Goal: Download file/media

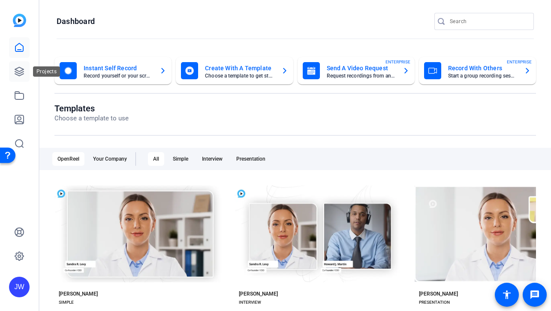
click at [19, 69] on icon at bounding box center [19, 71] width 10 height 10
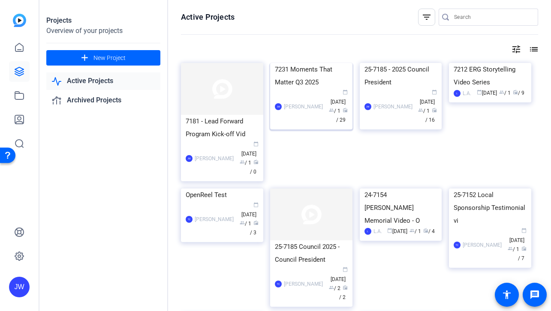
click at [292, 89] on div "7231 Moments That Matter Q3 2025" at bounding box center [311, 76] width 73 height 26
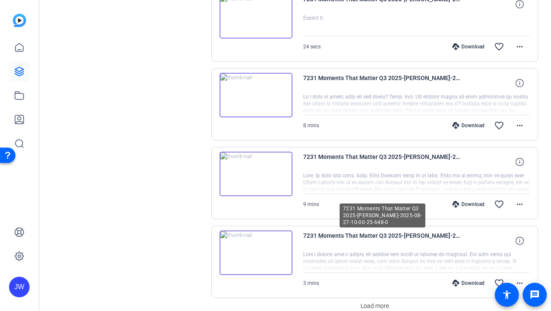
scroll to position [713, 0]
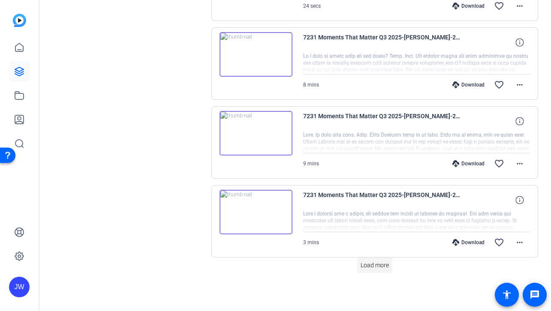
click at [369, 263] on span "Load more" at bounding box center [374, 265] width 28 height 9
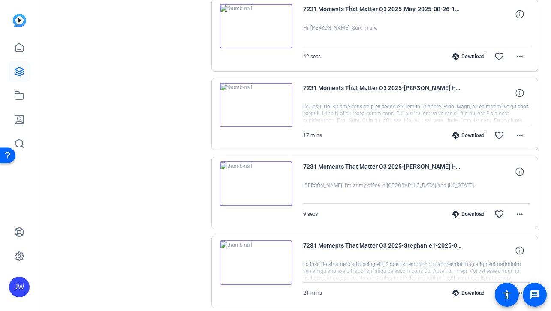
scroll to position [1502, 0]
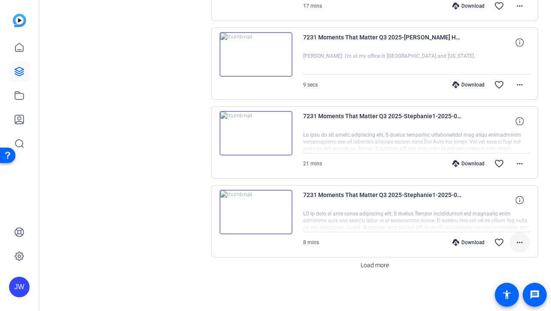
click at [527, 240] on span at bounding box center [519, 242] width 21 height 21
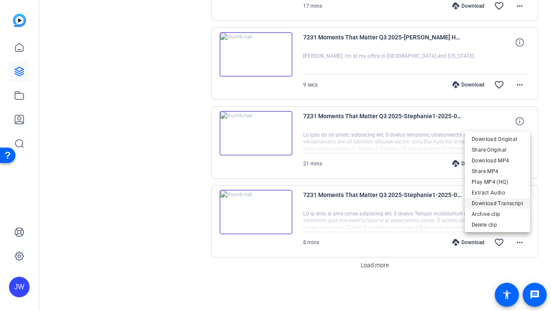
click at [495, 206] on span "Download Transcript" at bounding box center [496, 203] width 51 height 10
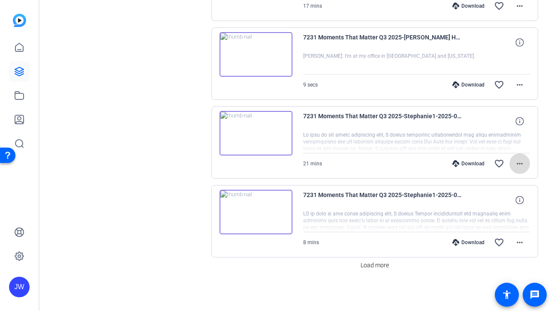
click at [526, 165] on span at bounding box center [519, 163] width 21 height 21
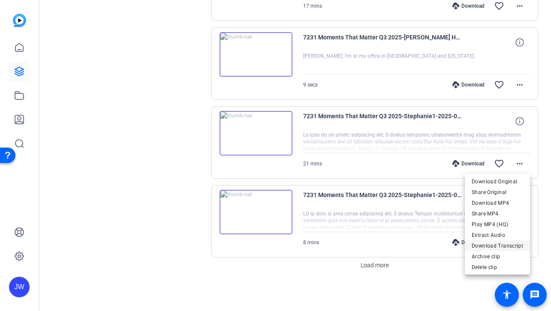
click at [496, 246] on span "Download Transcript" at bounding box center [496, 246] width 51 height 10
